Goal: Task Accomplishment & Management: Manage account settings

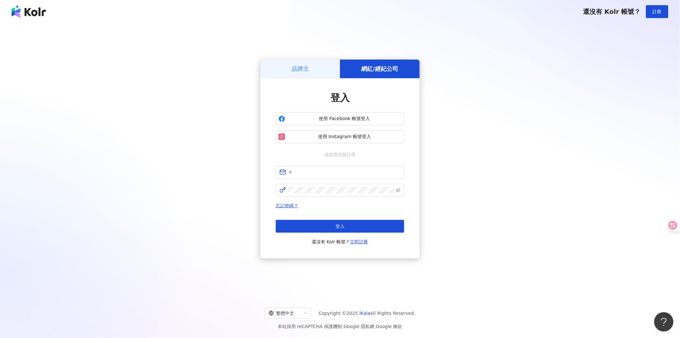
click at [310, 69] on div "品牌主" at bounding box center [300, 68] width 80 height 18
click at [297, 84] on div "登入 使用 Facebook 帳號登入 使用 Instagram 帳號登入 或使用信箱註冊 忘記密碼？ 登入 還沒有 Kolr 帳號？ 立即註冊" at bounding box center [339, 168] width 159 height 180
click at [296, 71] on h5 "品牌主" at bounding box center [300, 69] width 17 height 8
click at [313, 75] on div "品牌主" at bounding box center [300, 68] width 80 height 18
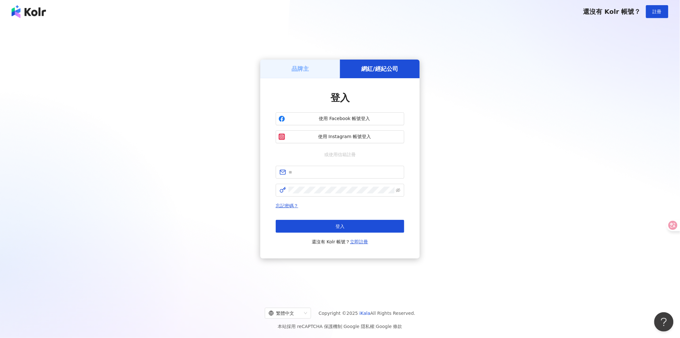
click at [307, 71] on h5 "品牌主" at bounding box center [300, 69] width 17 height 8
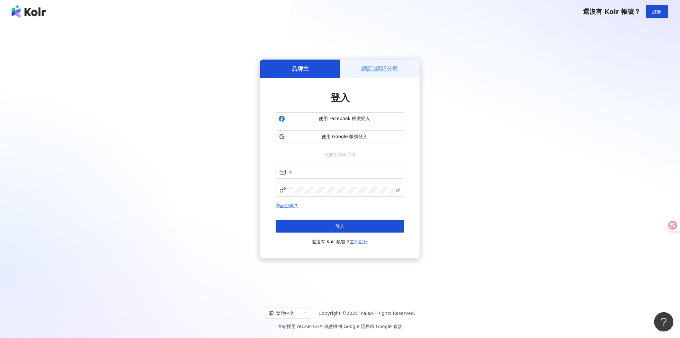
click at [306, 69] on h5 "品牌主" at bounding box center [300, 69] width 17 height 8
click at [359, 136] on span "使用 Google 帳號登入" at bounding box center [345, 136] width 114 height 6
click at [364, 137] on span "使用 Google 帳號登入" at bounding box center [345, 136] width 114 height 6
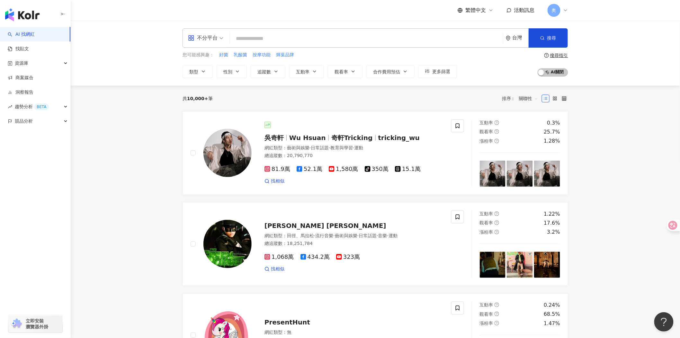
click at [562, 15] on div "奧" at bounding box center [558, 10] width 21 height 13
click at [587, 60] on link "團隊成員管理" at bounding box center [574, 61] width 27 height 5
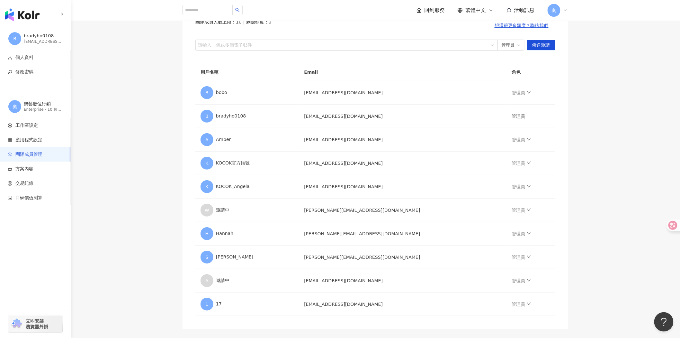
scroll to position [59, 0]
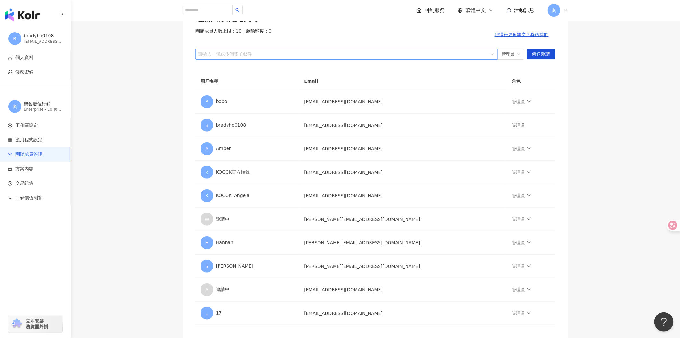
click at [252, 53] on div at bounding box center [343, 53] width 293 height 5
click at [527, 290] on icon "down" at bounding box center [529, 289] width 5 height 5
click at [634, 277] on main "團隊成員管理 邀請團隊成員加入 團隊成員人數上限：10 ｜ 剩餘額度：0 想獲得更多額度？聯絡我們 請輸入一個或多個電子郵件 管理員 傳送邀請 用戶名稱 Em…" at bounding box center [376, 156] width 610 height 364
click at [515, 220] on link "管理員" at bounding box center [521, 218] width 19 height 5
drag, startPoint x: 639, startPoint y: 274, endPoint x: 635, endPoint y: 271, distance: 5.4
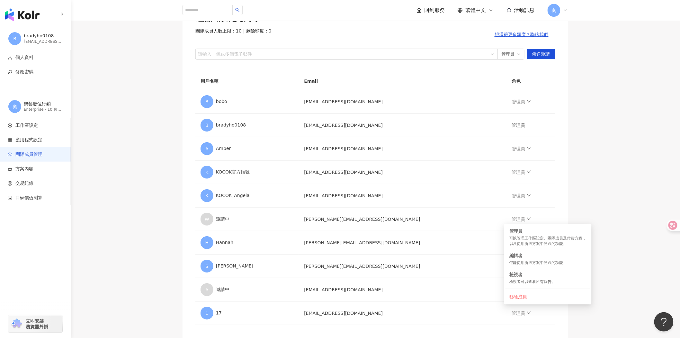
click at [640, 274] on main "團隊成員管理 邀請團隊成員加入 團隊成員人數上限：10 ｜ 剩餘額度：0 想獲得更多額度？聯絡我們 請輸入一個或多個電子郵件 管理員 傳送邀請 用戶名稱 Em…" at bounding box center [376, 156] width 610 height 364
click at [27, 17] on img "button" at bounding box center [22, 14] width 34 height 13
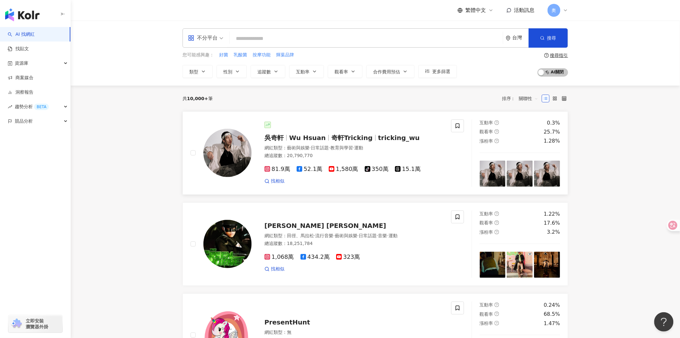
click at [317, 137] on span "Wu Hsuan" at bounding box center [307, 138] width 37 height 8
click at [565, 14] on div "奧" at bounding box center [558, 10] width 21 height 13
click at [578, 87] on span "切換工作區" at bounding box center [572, 87] width 23 height 5
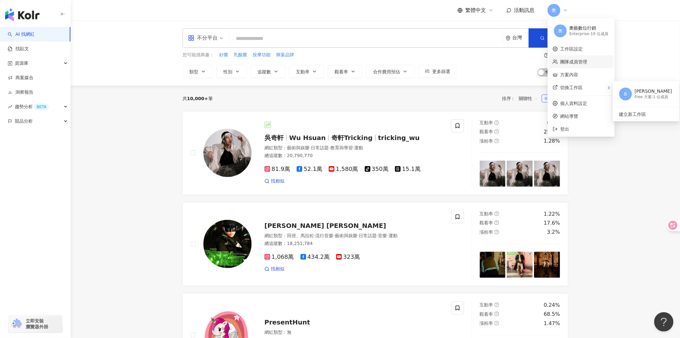
click at [588, 59] on link "團隊成員管理" at bounding box center [574, 61] width 27 height 5
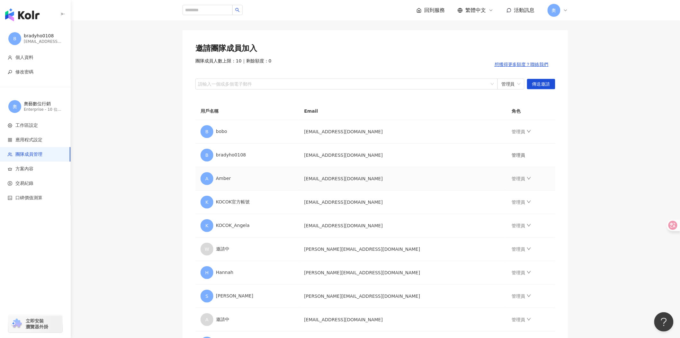
scroll to position [71, 0]
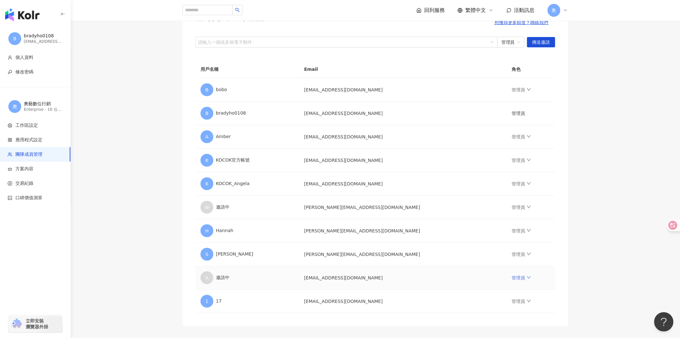
click at [527, 278] on icon "down" at bounding box center [529, 277] width 5 height 5
click at [531, 267] on div "移除成員" at bounding box center [548, 264] width 77 height 7
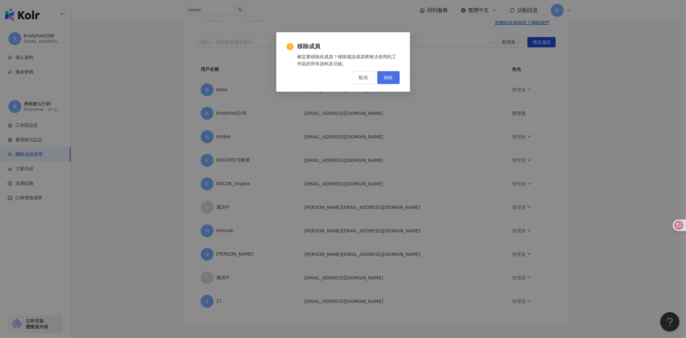
click at [396, 76] on button "移除" at bounding box center [388, 77] width 23 height 13
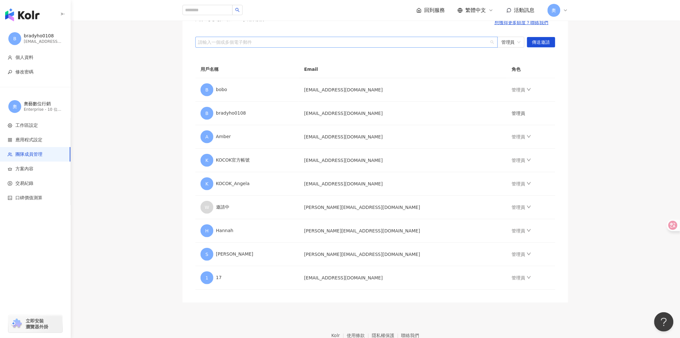
click at [249, 42] on div at bounding box center [343, 42] width 293 height 5
paste input "**********"
click at [517, 42] on span "管理員" at bounding box center [511, 42] width 19 height 10
type input "**********"
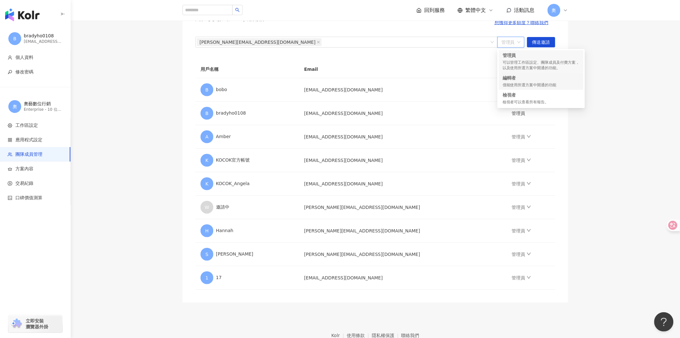
click at [561, 83] on div "僅能使用所選方案中開通的功能" at bounding box center [541, 84] width 77 height 5
click at [522, 40] on div "編輯者" at bounding box center [511, 42] width 27 height 11
click at [519, 63] on div "可以管理工作區設定、團隊成員及付費方案，以及使用所選方案中開通的功能。" at bounding box center [541, 65] width 77 height 11
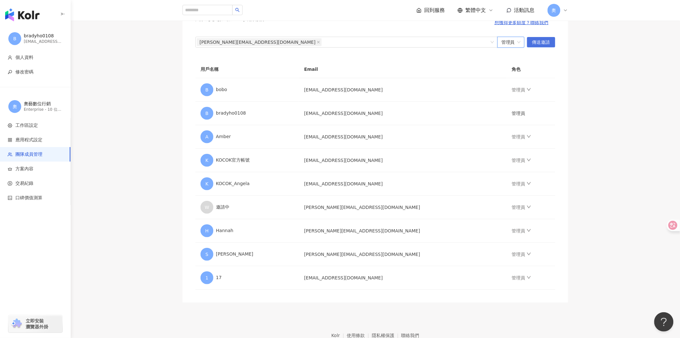
click at [543, 42] on span "傳送邀請" at bounding box center [541, 42] width 18 height 10
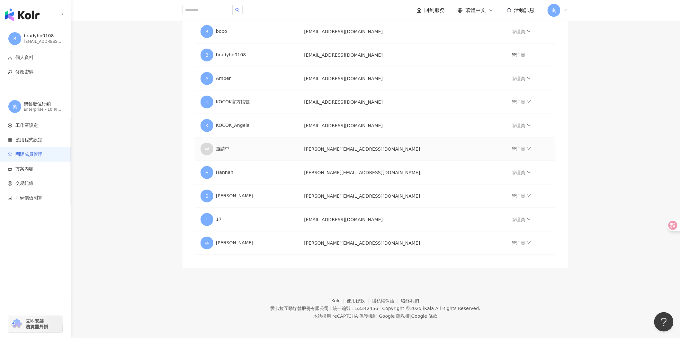
scroll to position [131, 0]
click at [602, 198] on main "團隊成員管理 邀請團隊成員加入 團隊成員人數上限：10 ｜ 剩餘額度：0 想獲得更多額度？聯絡我們 請輸入一個或多個電子郵件 管理員 傳送邀請 用戶名稱 Em…" at bounding box center [376, 85] width 610 height 364
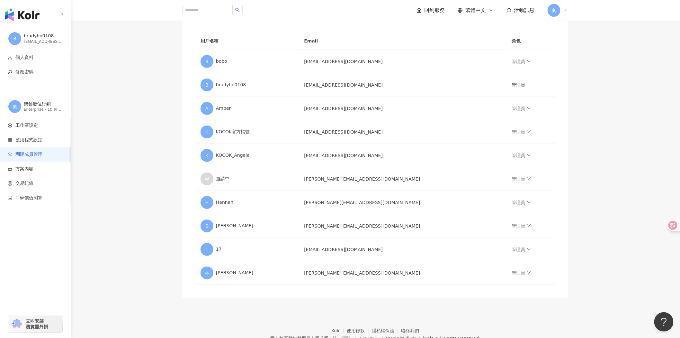
scroll to position [59, 0]
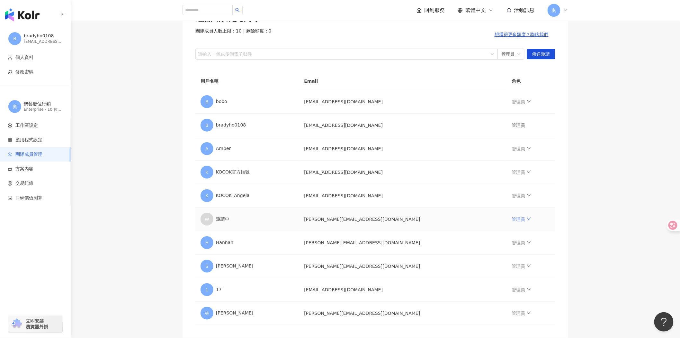
click at [518, 219] on link "管理員" at bounding box center [521, 218] width 19 height 5
click at [592, 206] on main "團隊成員管理 邀請團隊成員加入 團隊成員人數上限：10 ｜ 剩餘額度：0 想獲得更多額度？聯絡我們 請輸入一個或多個電子郵件 管理員 傳送邀請 用戶名稱 Em…" at bounding box center [376, 156] width 610 height 364
click at [520, 169] on link "管理員" at bounding box center [521, 171] width 19 height 5
click at [538, 245] on li "移除成員" at bounding box center [548, 249] width 85 height 13
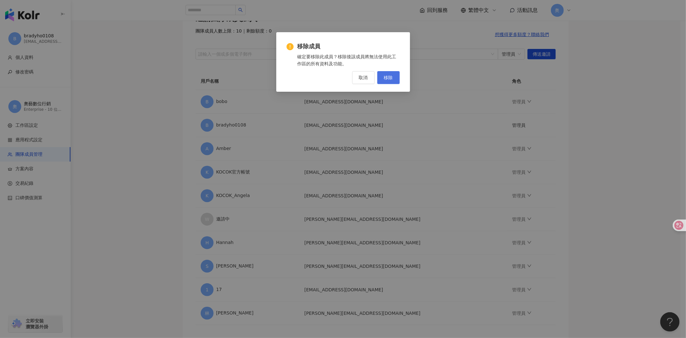
click at [389, 79] on span "移除" at bounding box center [388, 77] width 9 height 5
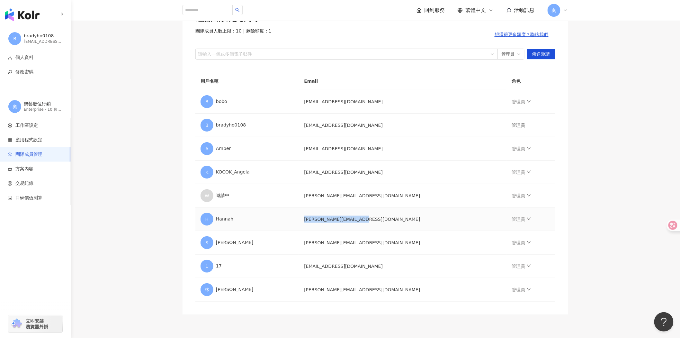
drag, startPoint x: 377, startPoint y: 218, endPoint x: 308, endPoint y: 216, distance: 69.2
click at [308, 216] on td "hannah.lo@awesomeart.tw" at bounding box center [403, 218] width 208 height 23
drag, startPoint x: 612, startPoint y: 107, endPoint x: 611, endPoint y: 104, distance: 3.4
click at [613, 107] on main "團隊成員管理 邀請團隊成員加入 團隊成員人數上限：10 ｜ 剩餘額度：1 想獲得更多額度？聯絡我們 請輸入一個或多個電子郵件 管理員 傳送邀請 用戶名稱 Em…" at bounding box center [376, 144] width 610 height 340
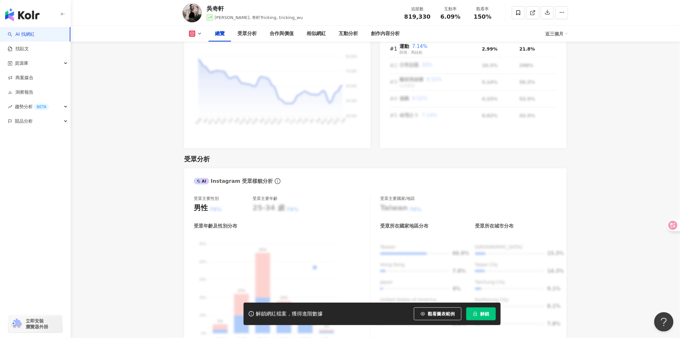
scroll to position [536, 0]
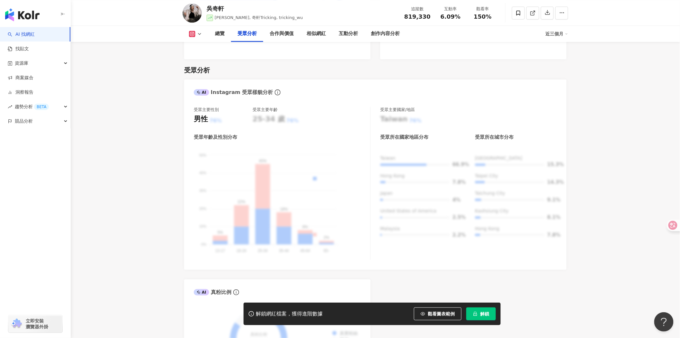
click at [26, 34] on link "AI 找網紅" at bounding box center [21, 34] width 27 height 6
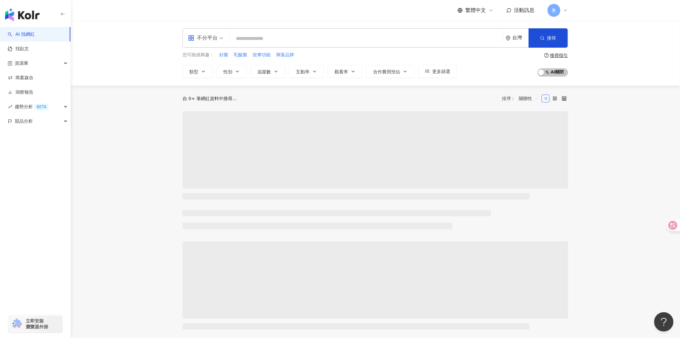
click at [301, 35] on input "search" at bounding box center [366, 38] width 268 height 12
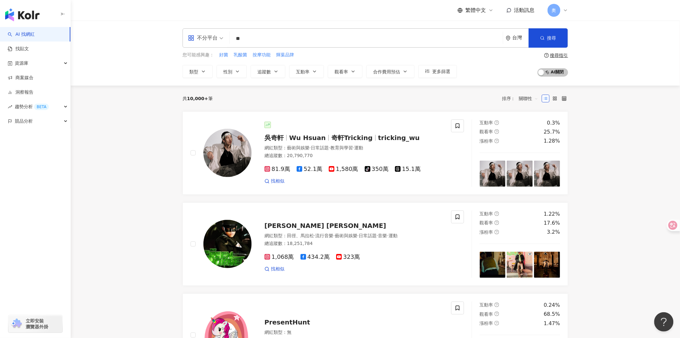
type input "***"
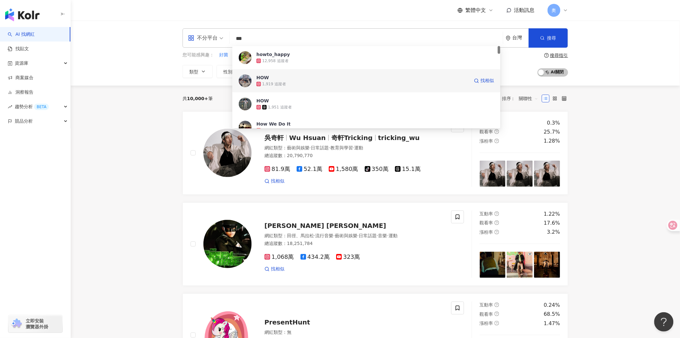
click at [280, 77] on span "HOW" at bounding box center [363, 77] width 213 height 6
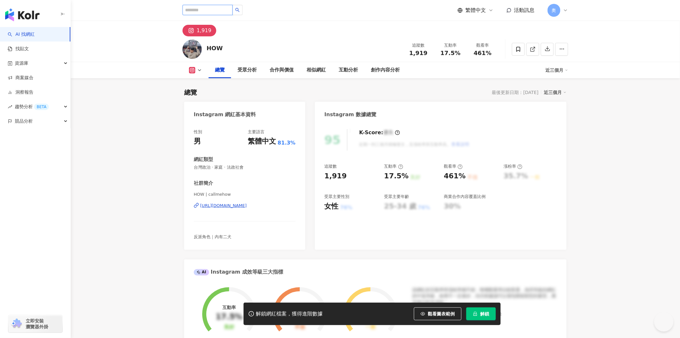
drag, startPoint x: 195, startPoint y: 8, endPoint x: 207, endPoint y: 8, distance: 12.2
click at [195, 8] on input "search" at bounding box center [208, 10] width 50 height 10
paste input "******"
type input "******"
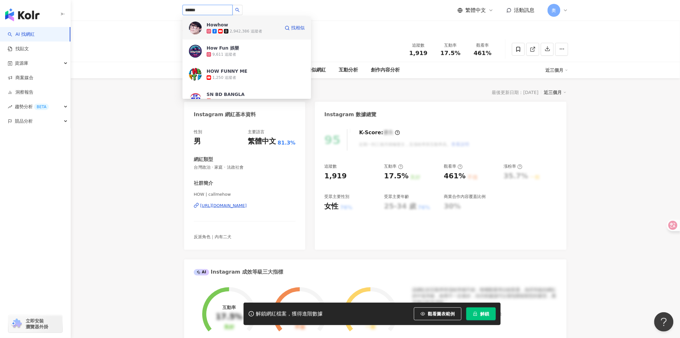
click at [206, 26] on div "Howhow 2,942,386 追蹤者 找相似" at bounding box center [247, 27] width 129 height 23
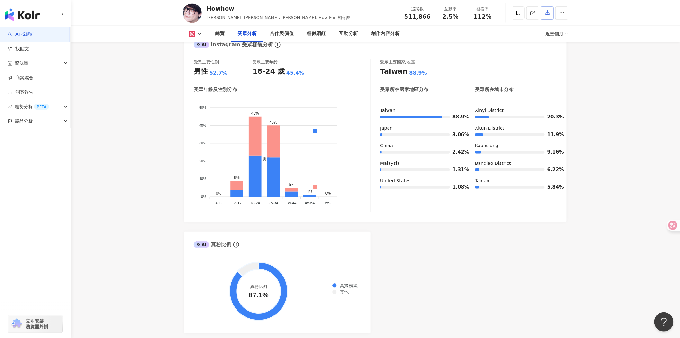
scroll to position [567, 0]
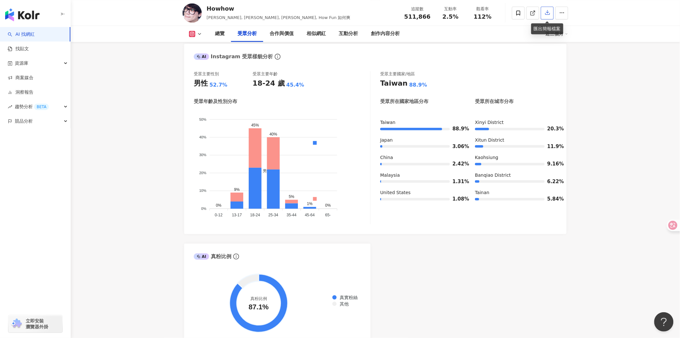
click at [547, 13] on icon "button" at bounding box center [548, 12] width 5 height 5
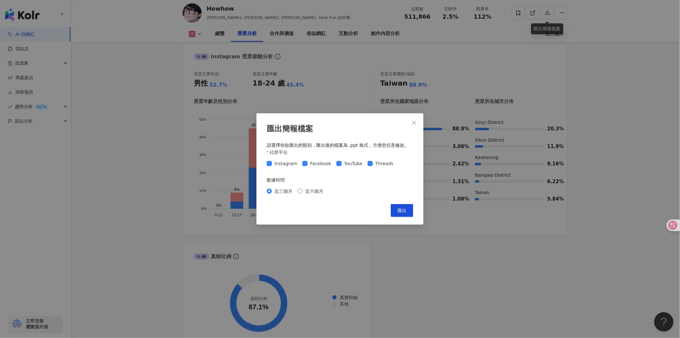
click at [312, 189] on span "近六個月" at bounding box center [314, 190] width 23 height 7
click at [404, 212] on span "匯出" at bounding box center [402, 210] width 9 height 5
click at [413, 123] on icon "close" at bounding box center [414, 122] width 5 height 5
